Goal: Transaction & Acquisition: Purchase product/service

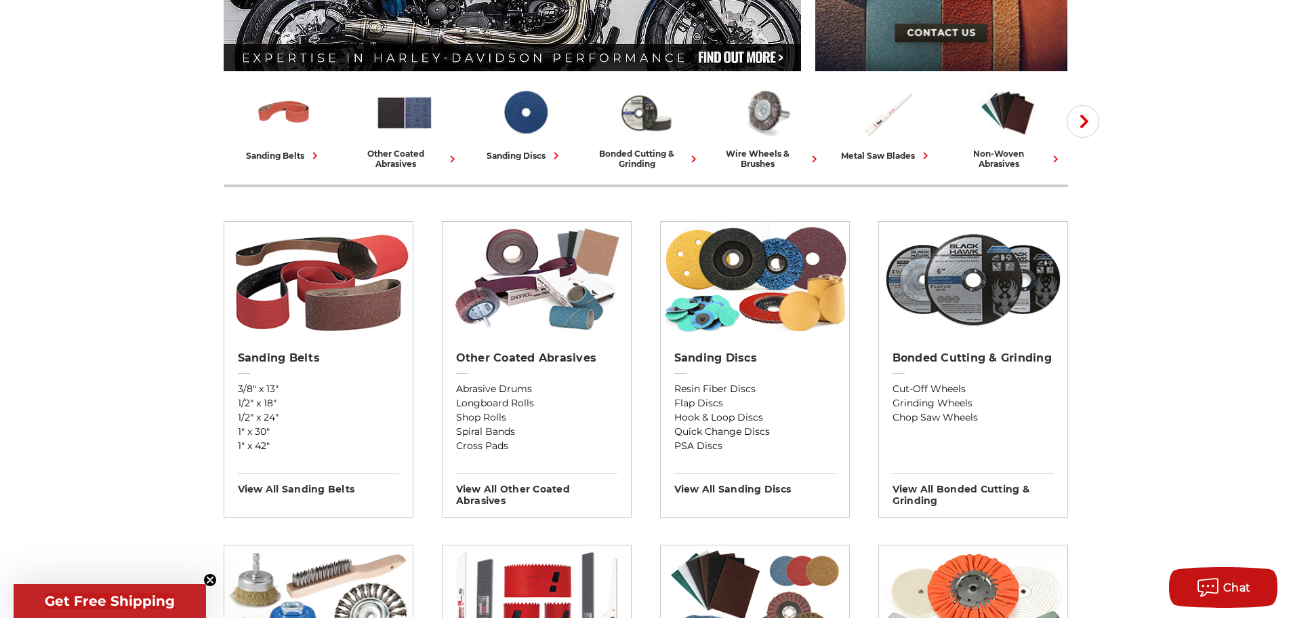
scroll to position [339, 0]
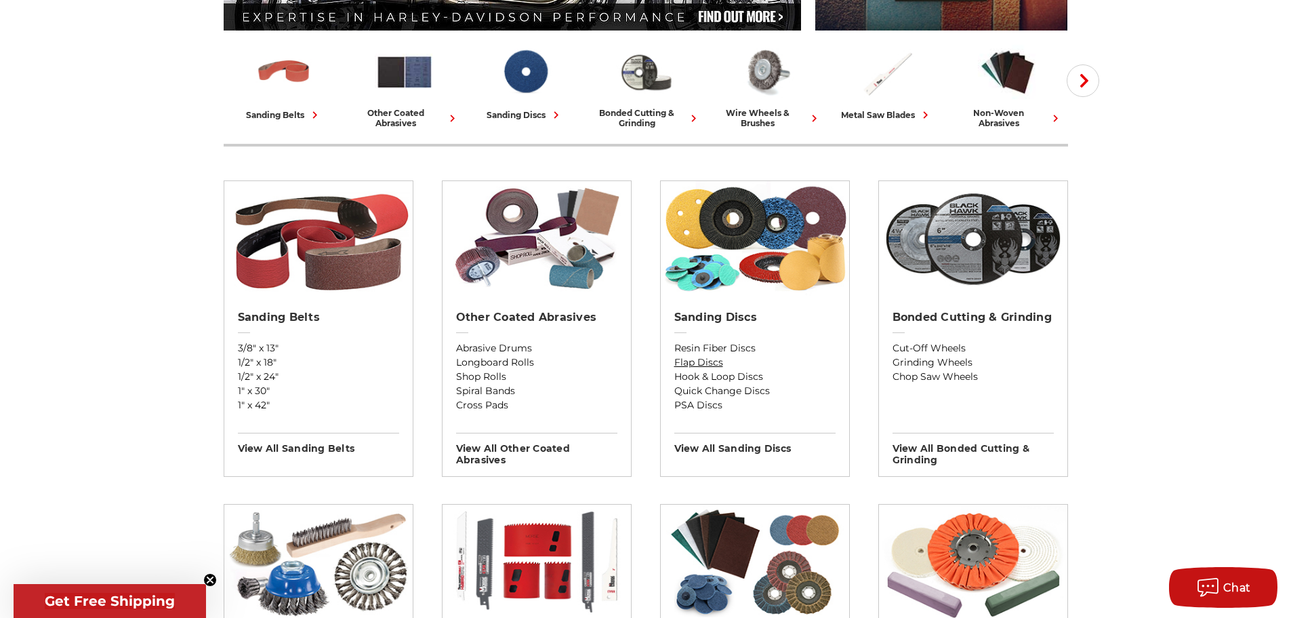
click at [695, 358] on link "Flap Discs" at bounding box center [754, 362] width 161 height 14
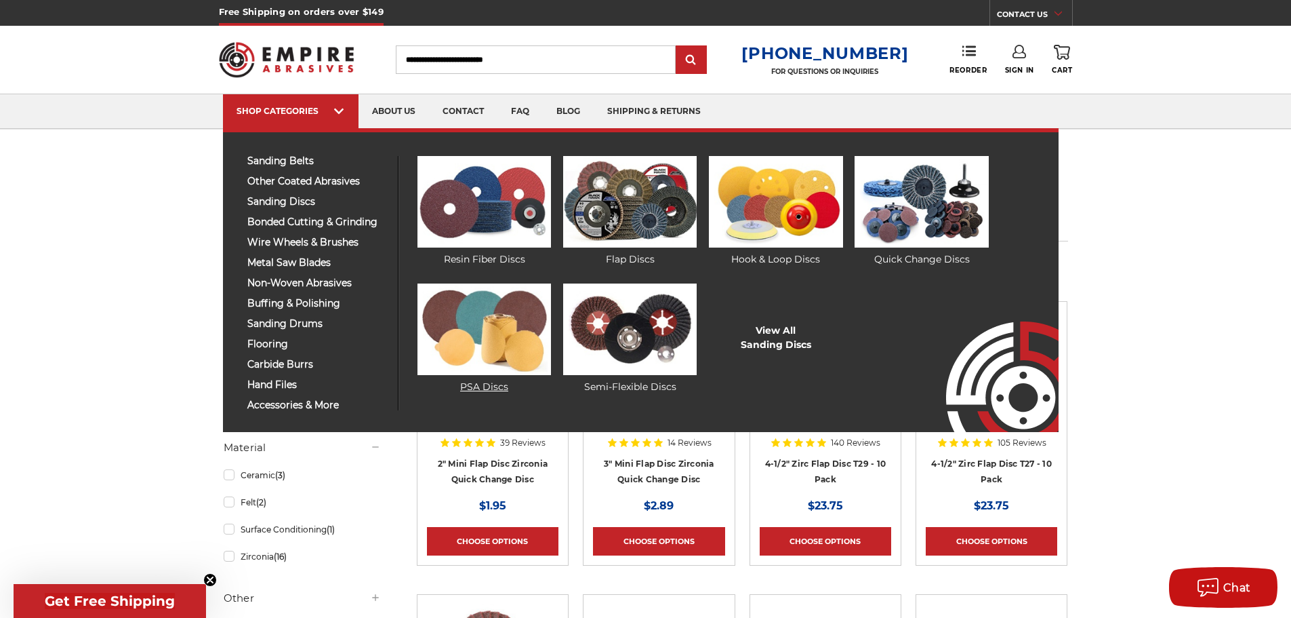
click at [482, 333] on img at bounding box center [485, 329] width 134 height 92
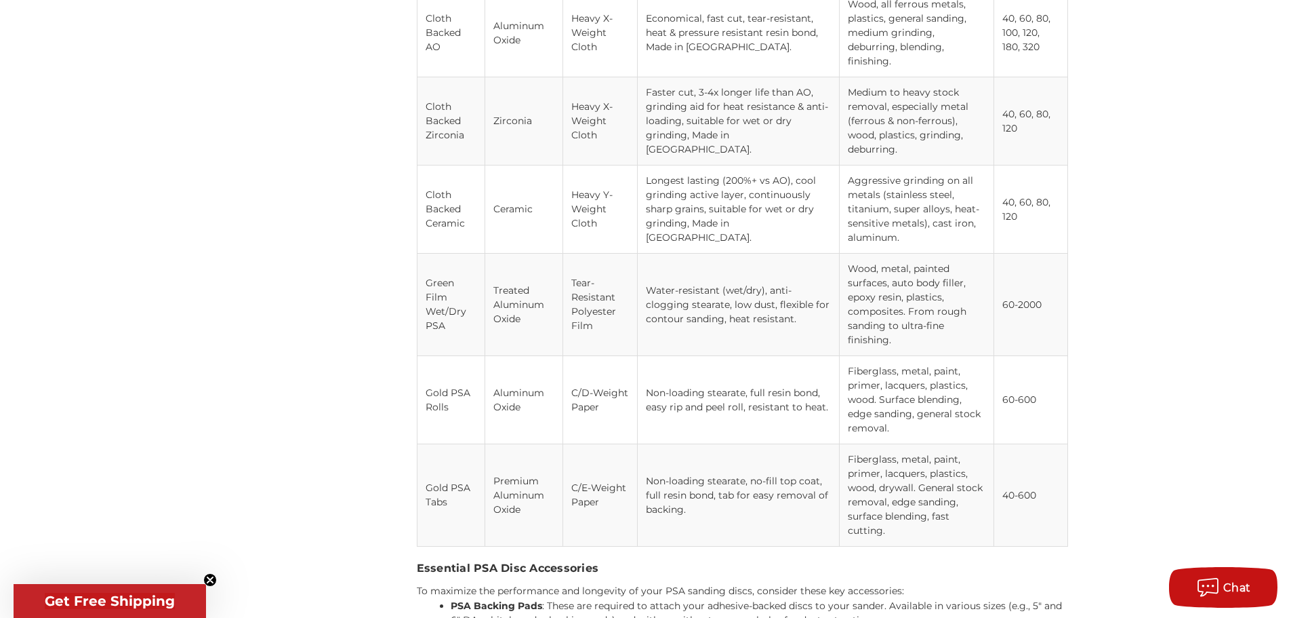
scroll to position [2711, 0]
